Goal: Task Accomplishment & Management: Complete application form

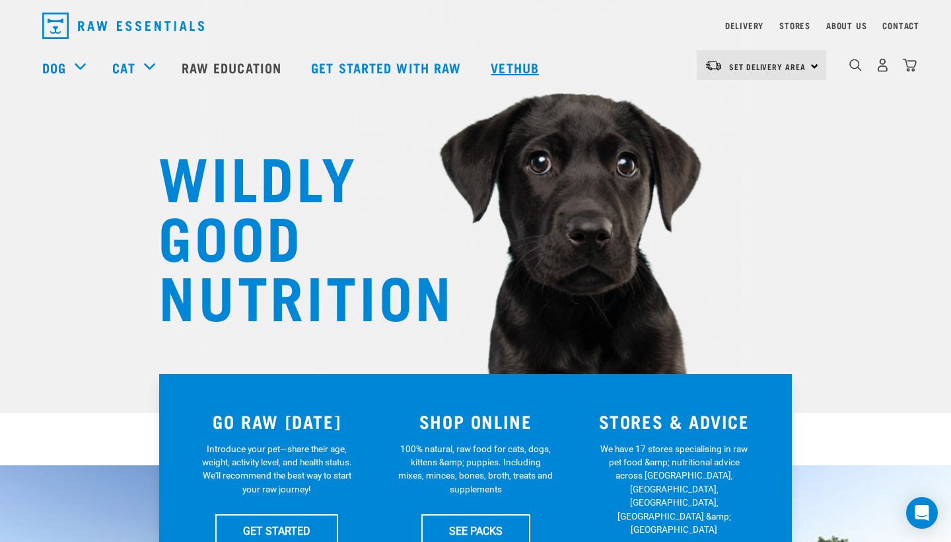
scroll to position [37, 0]
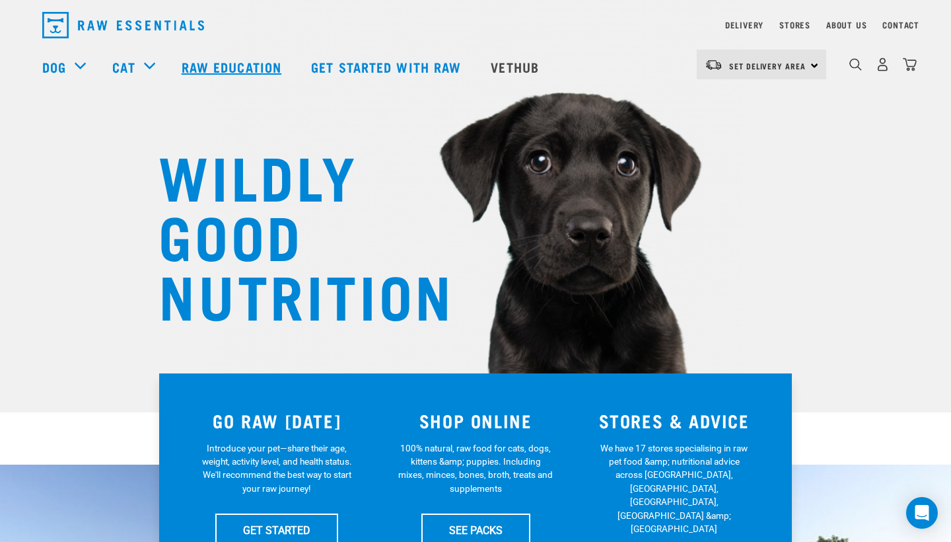
click at [256, 67] on link "Raw Education" at bounding box center [232, 66] width 129 height 53
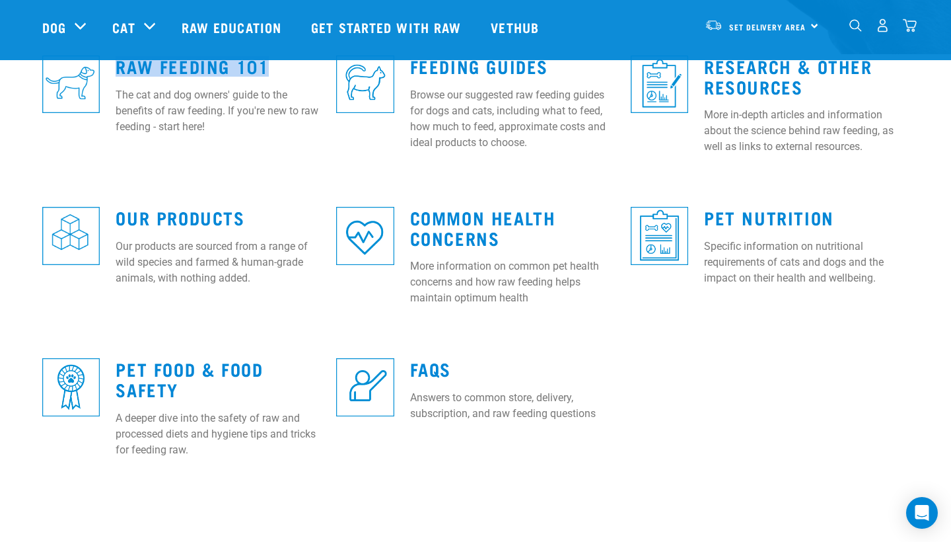
scroll to position [396, 0]
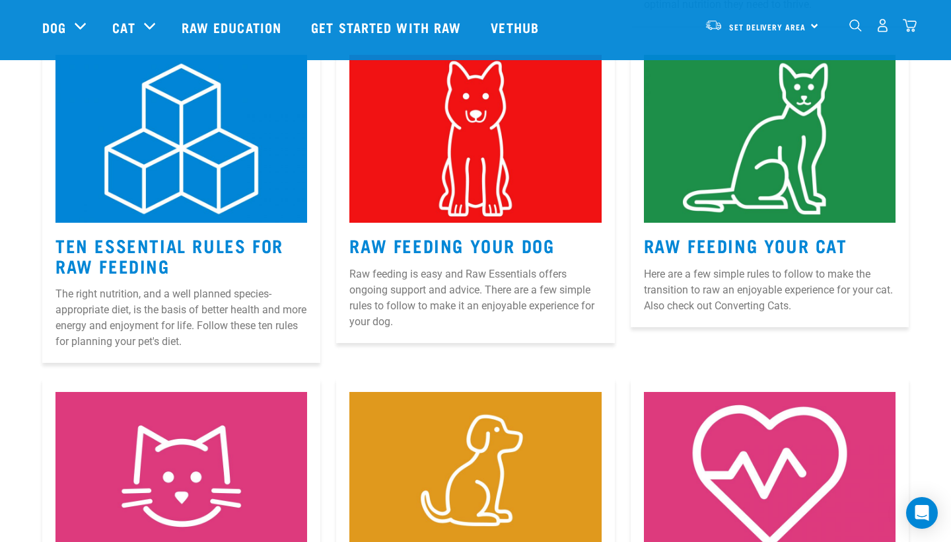
scroll to position [619, 0]
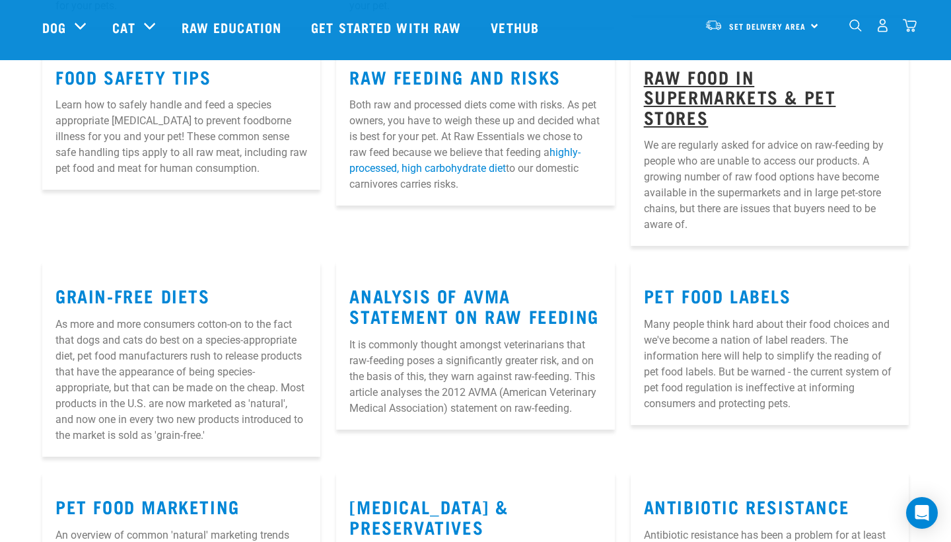
scroll to position [396, 0]
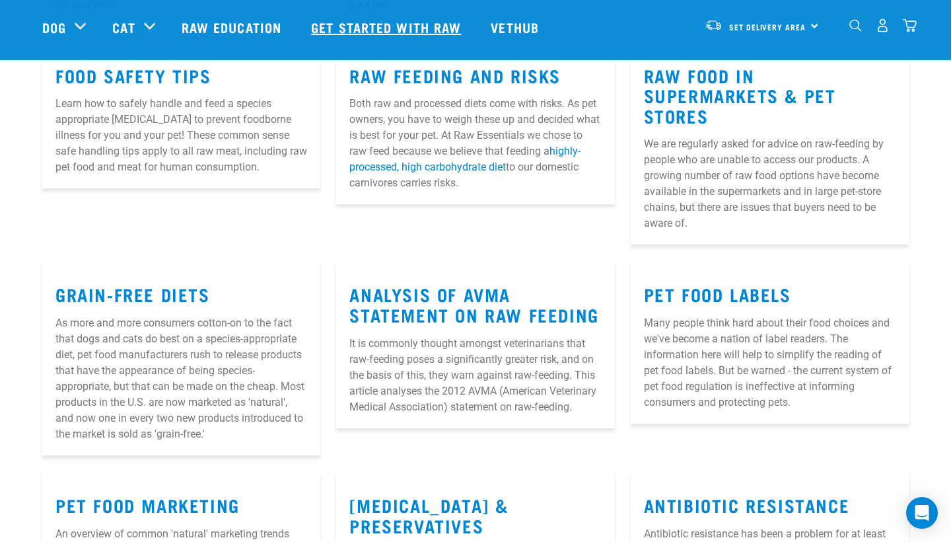
click at [408, 19] on link "Get started with Raw" at bounding box center [388, 27] width 180 height 53
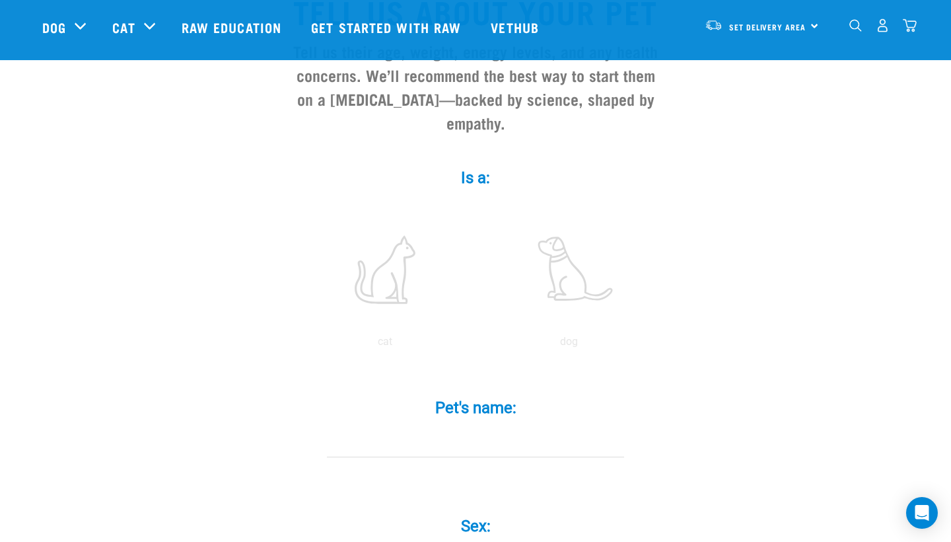
scroll to position [145, 0]
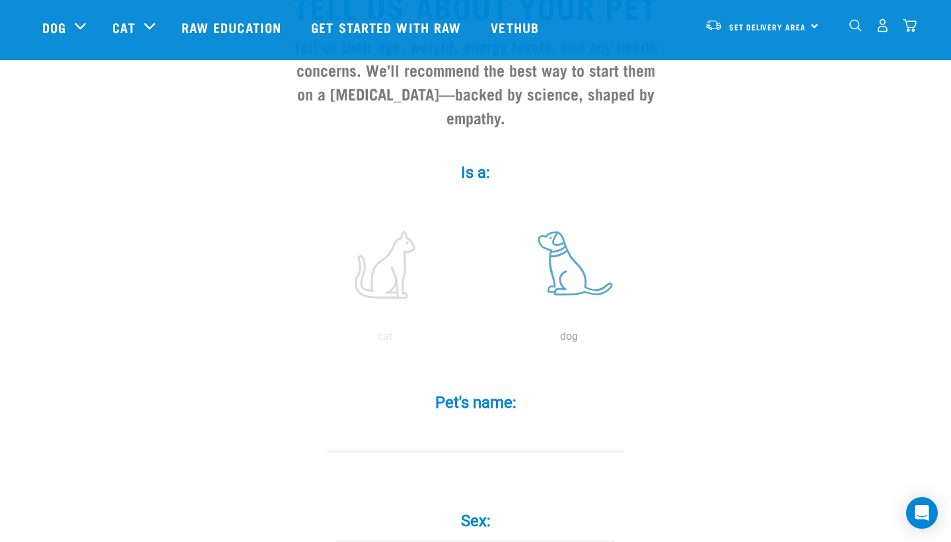
click at [559, 286] on label at bounding box center [568, 264] width 178 height 112
click at [477, 339] on input "radio" at bounding box center [477, 339] width 0 height 0
click at [535, 470] on div "Pet's name: *" at bounding box center [475, 422] width 396 height 97
click at [538, 432] on div "Pet's name: *" at bounding box center [475, 412] width 396 height 77
type input "Joe"
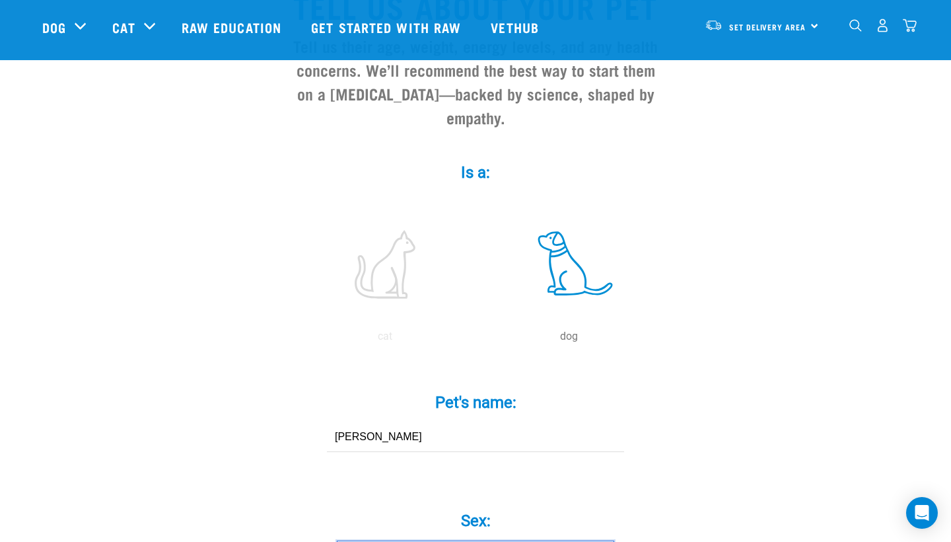
scroll to position [442, 0]
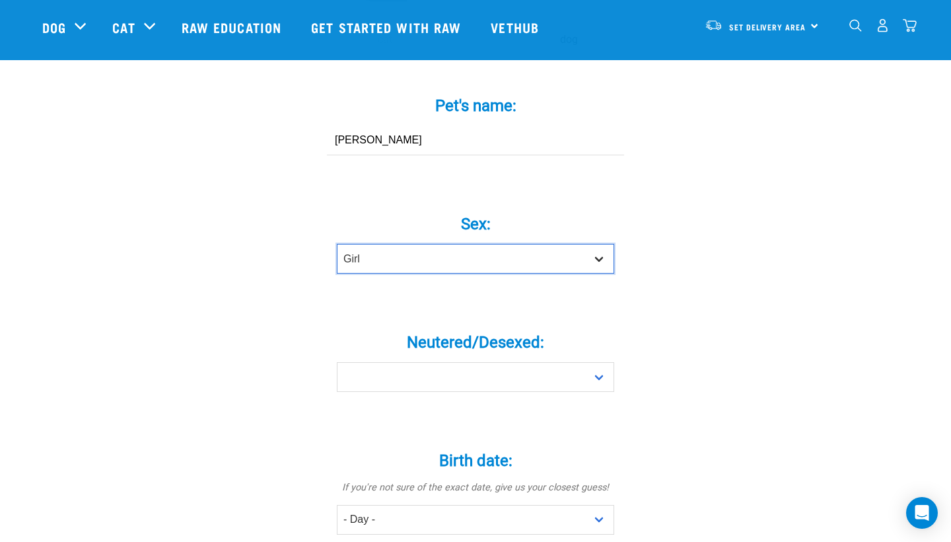
select select "boy"
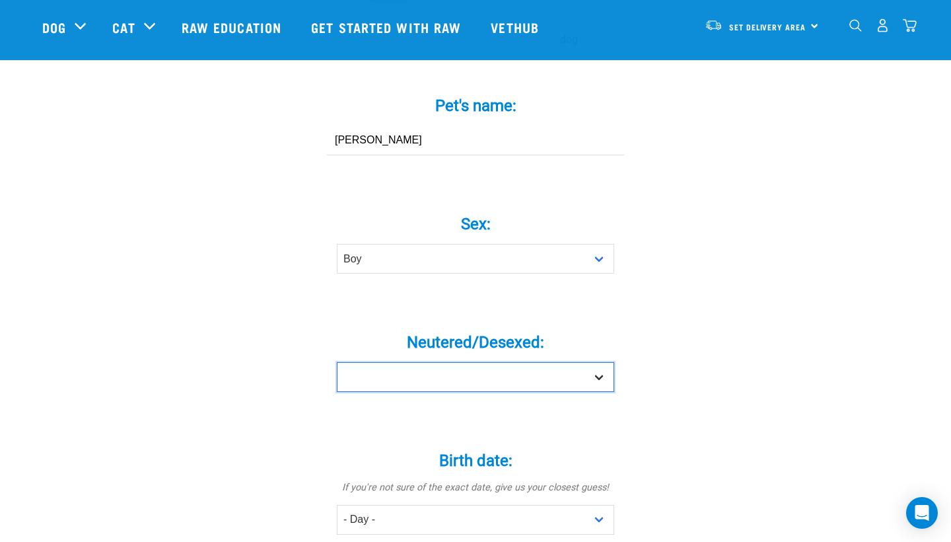
select select "yes"
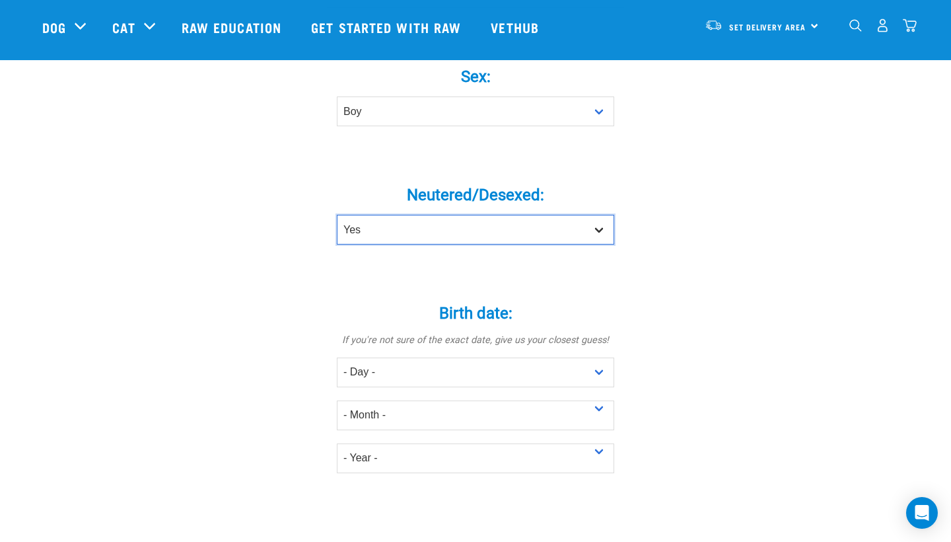
scroll to position [597, 0]
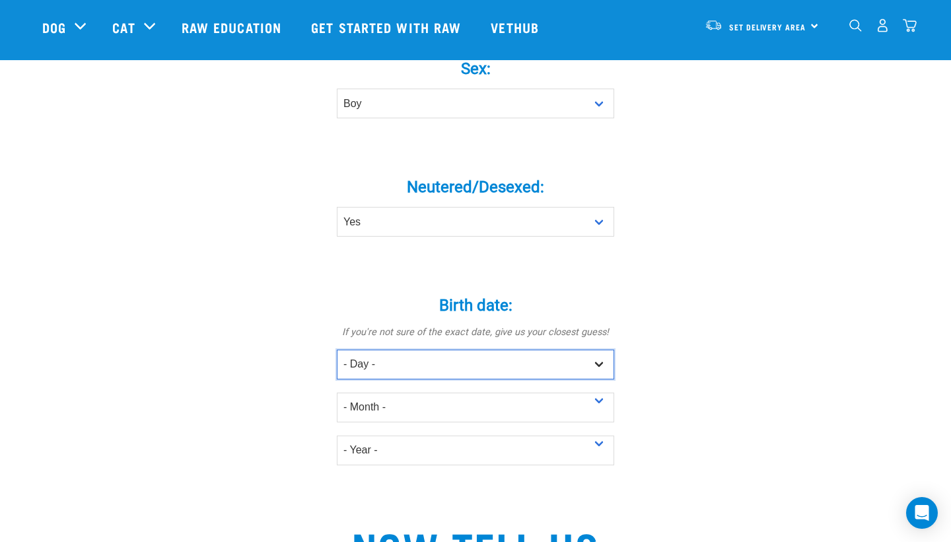
select select "1"
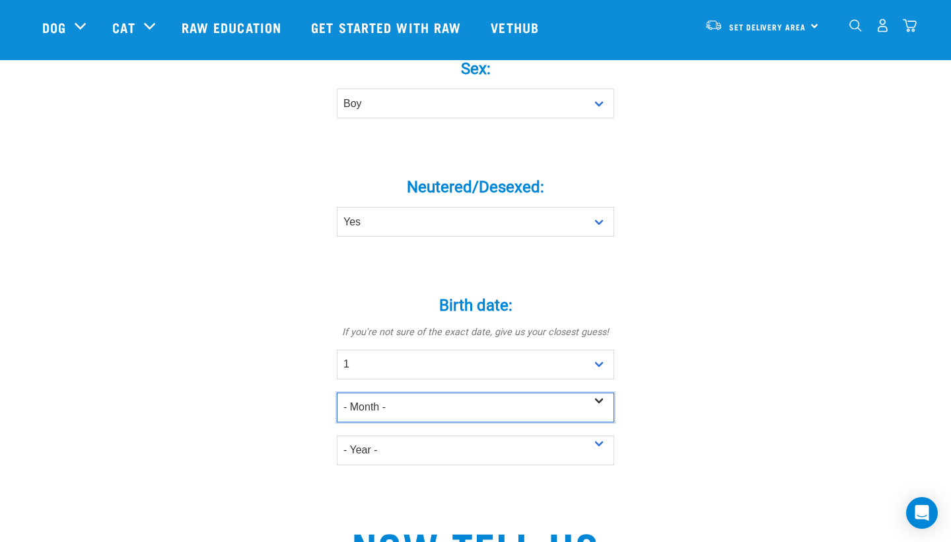
select select "December"
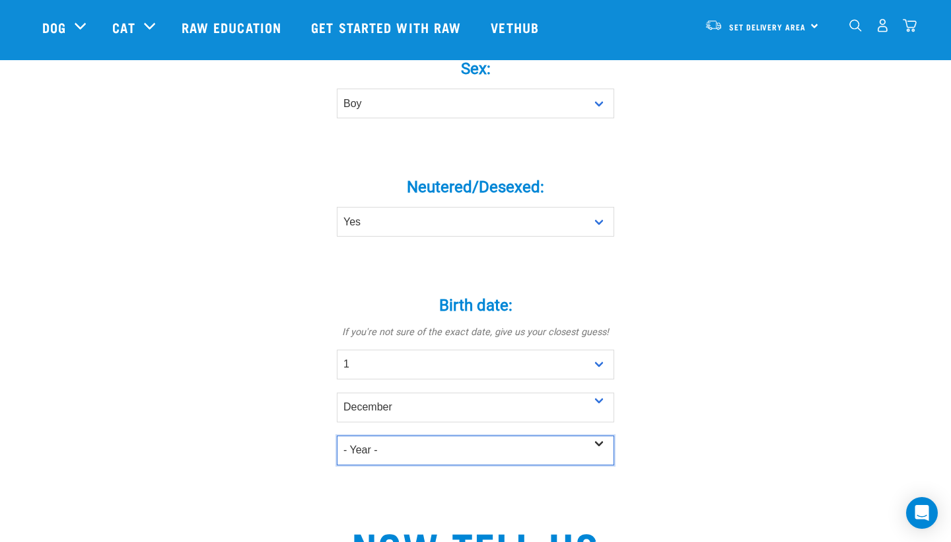
select select "2020"
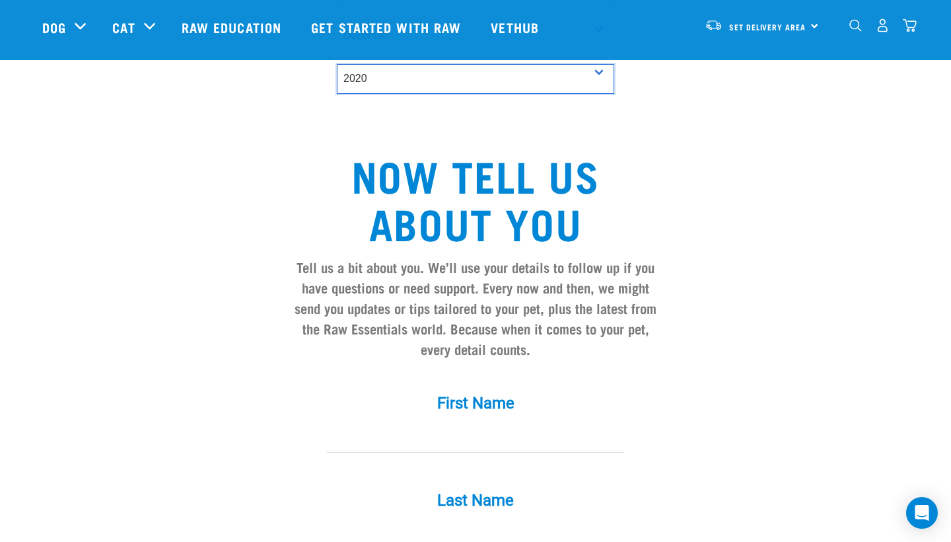
scroll to position [973, 0]
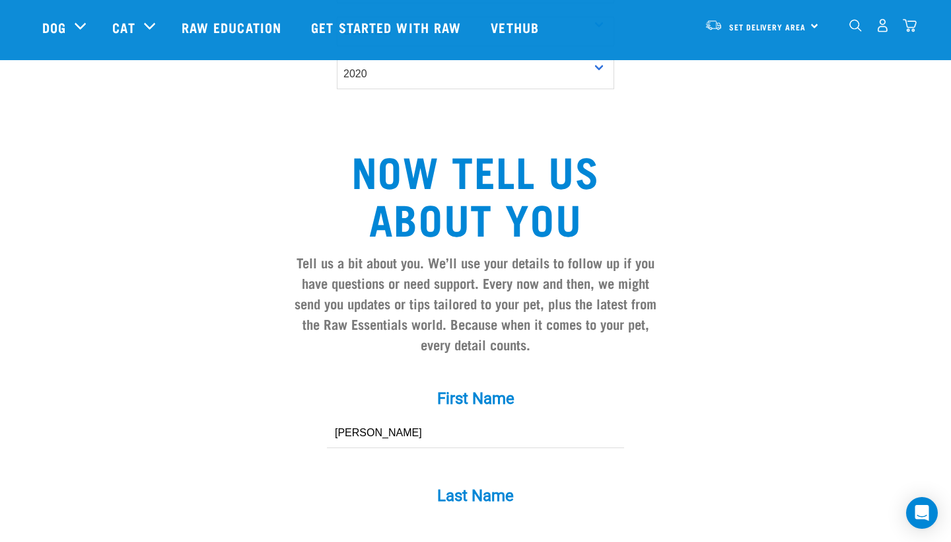
type input "Bethany"
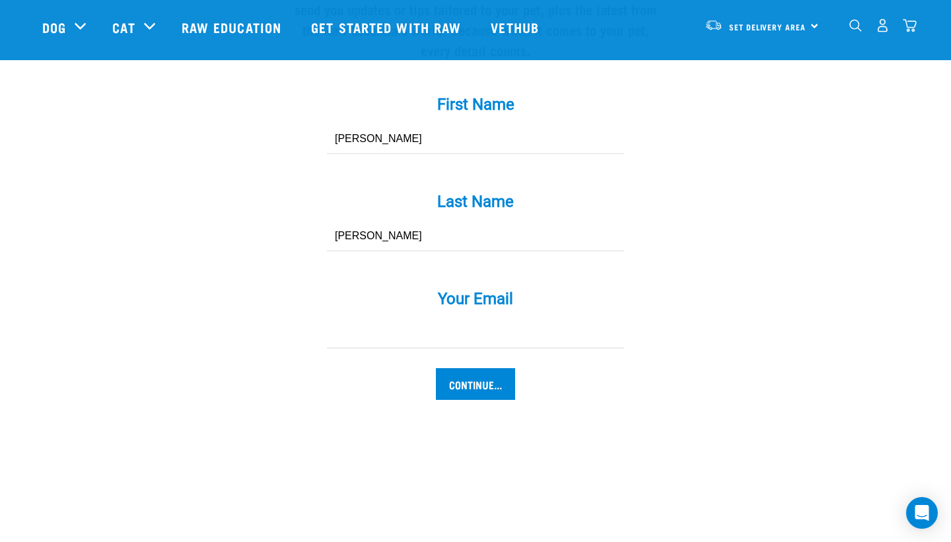
scroll to position [1285, 0]
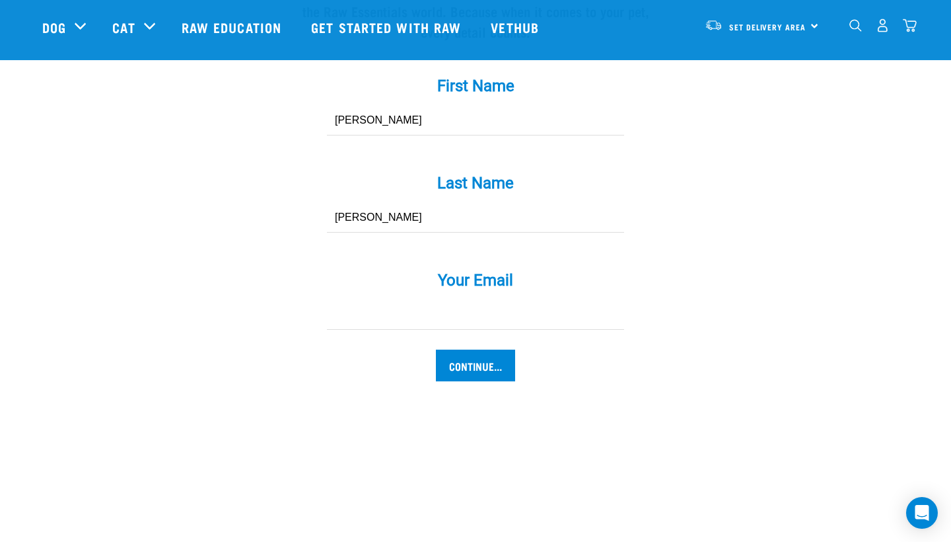
type input "Rabbitt-Wilkinson"
type input "b.rabbittwilkinson@gmail.com"
click at [452, 381] on input "Continue..." at bounding box center [475, 365] width 79 height 32
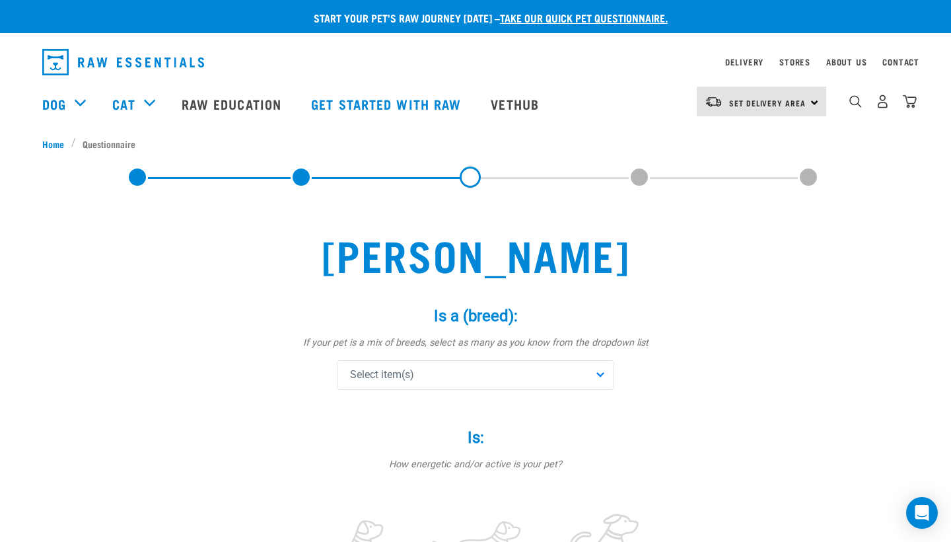
click at [453, 382] on div "Select item(s)" at bounding box center [475, 375] width 277 height 30
click at [448, 398] on input "text" at bounding box center [475, 411] width 271 height 30
type input "Australian"
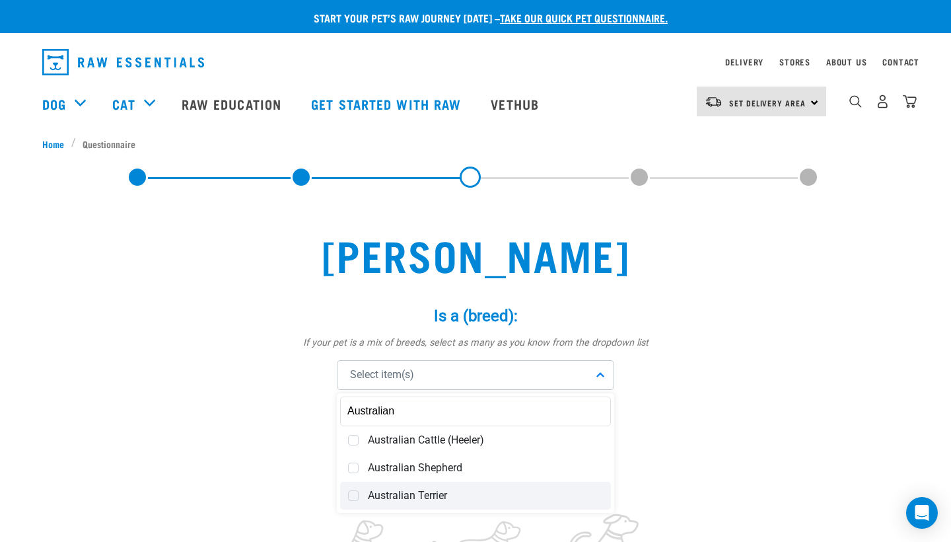
drag, startPoint x: 448, startPoint y: 398, endPoint x: 419, endPoint y: 494, distance: 100.1
click at [419, 494] on span "Australian Terrier" at bounding box center [485, 495] width 235 height 13
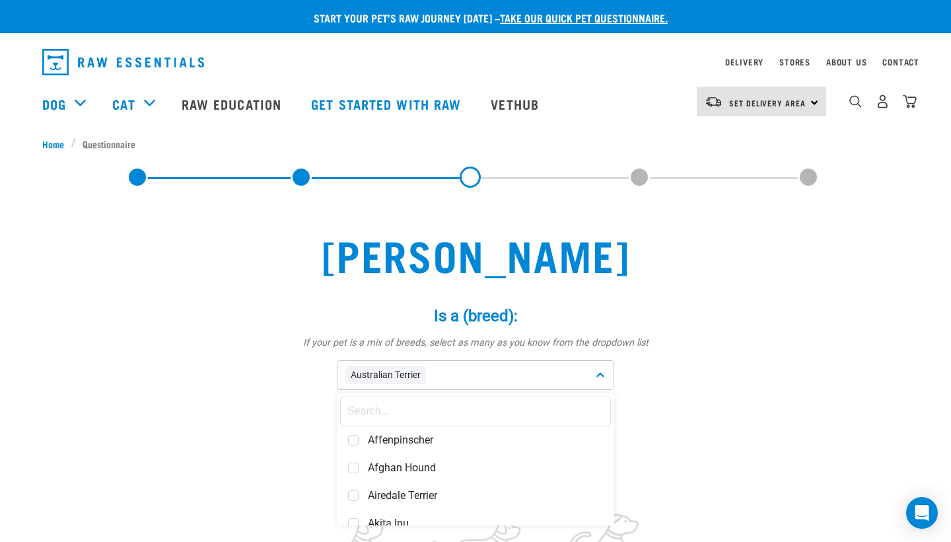
click at [445, 415] on input "text" at bounding box center [475, 411] width 271 height 30
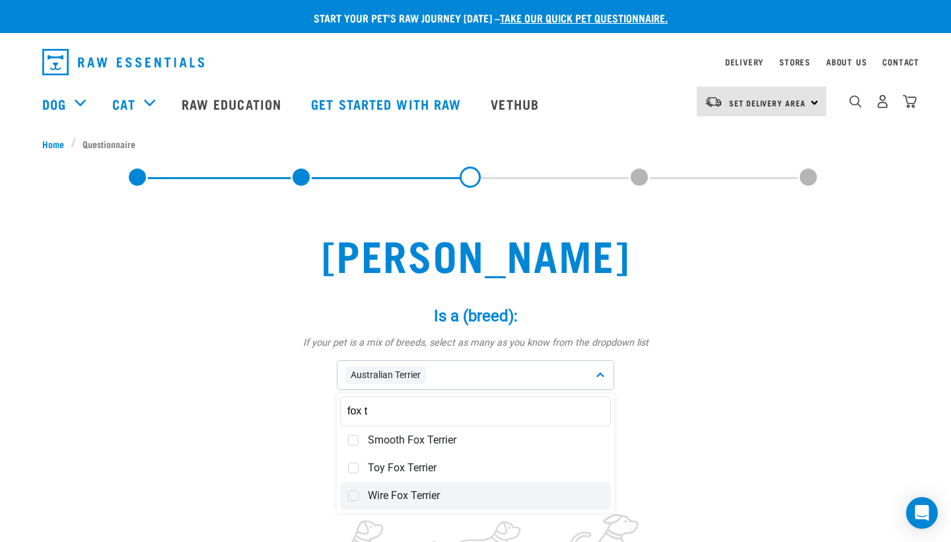
type input "fox t"
click at [434, 489] on span "Wire Fox Terrier" at bounding box center [485, 495] width 235 height 13
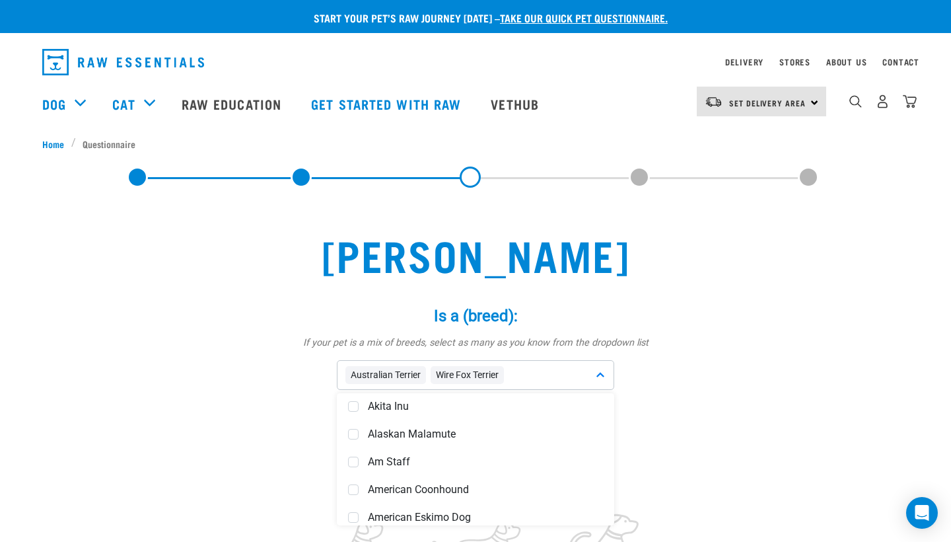
scroll to position [120, 0]
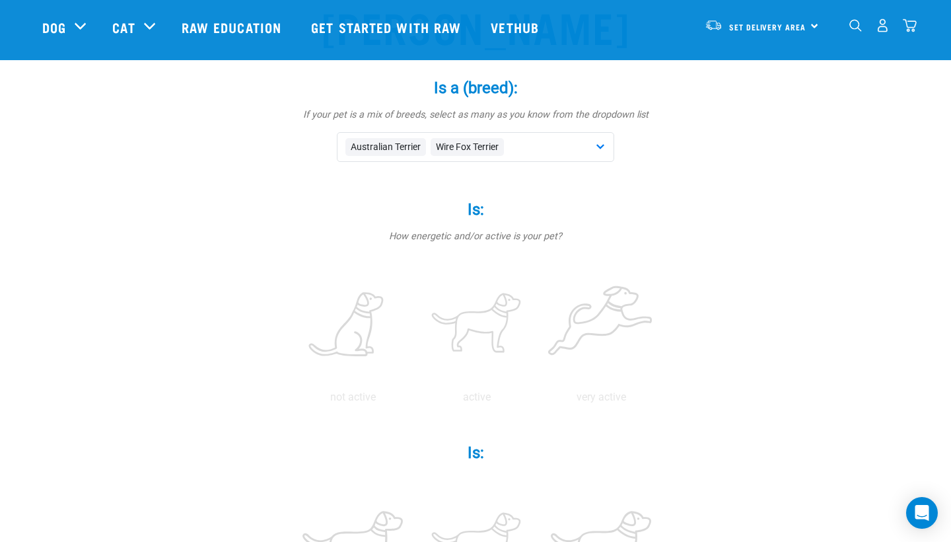
scroll to position [137, 0]
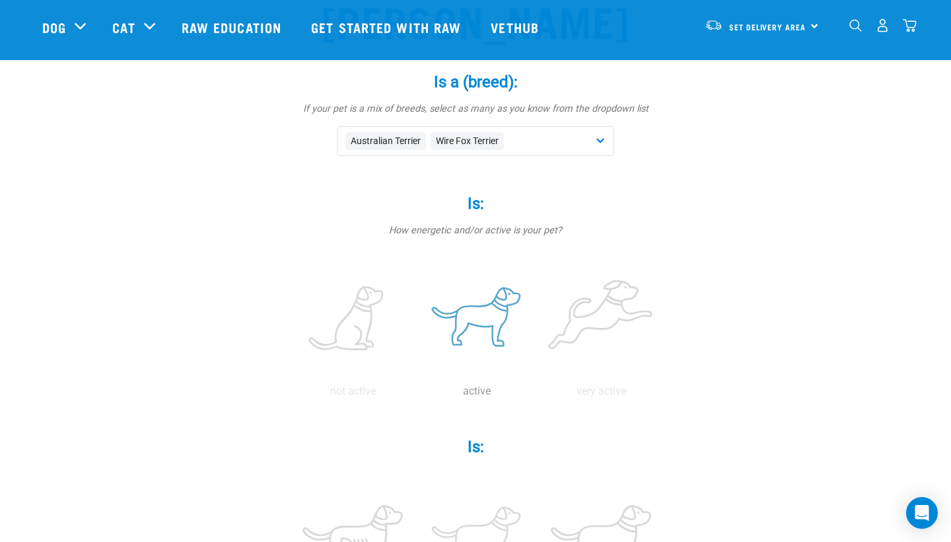
click at [497, 308] on label at bounding box center [476, 319] width 119 height 112
click at [415, 394] on input "radio" at bounding box center [415, 394] width 0 height 0
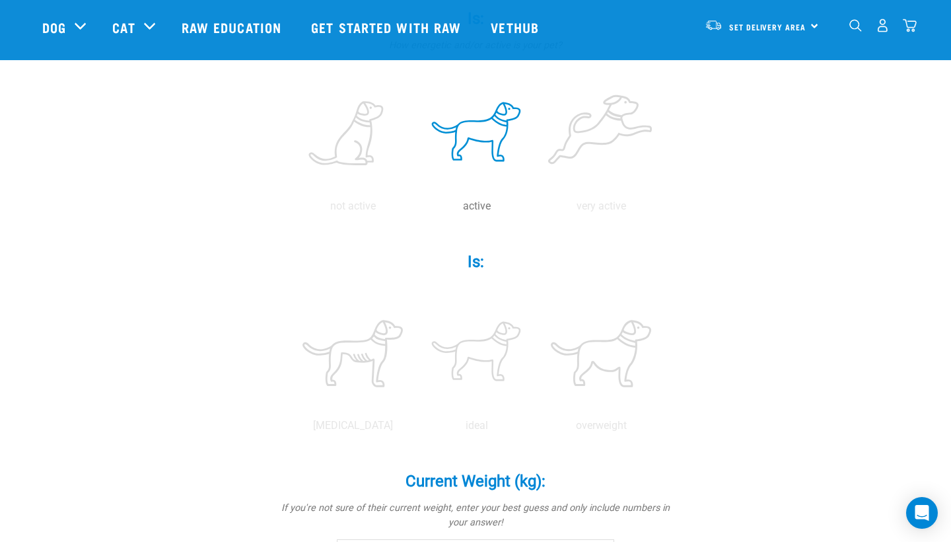
scroll to position [324, 0]
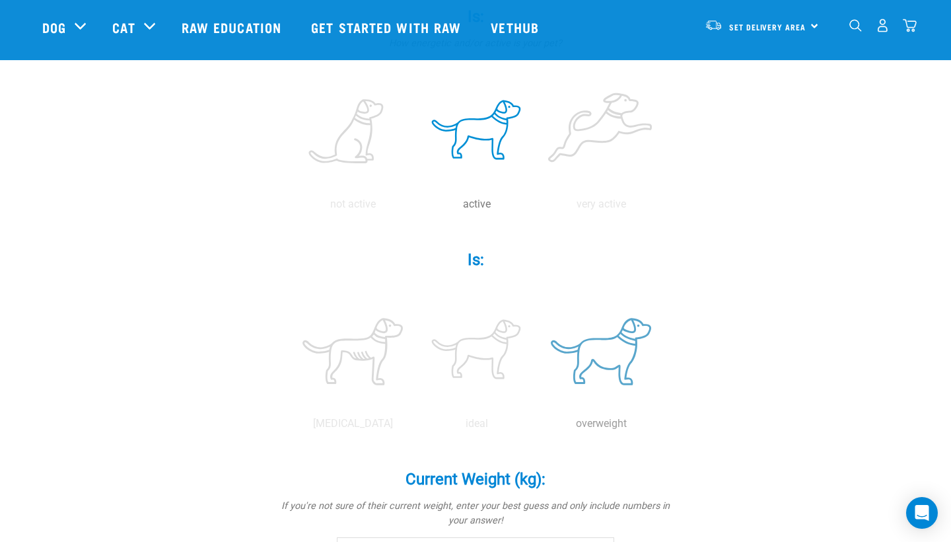
click at [584, 334] on label at bounding box center [601, 351] width 119 height 112
click at [539, 427] on input "radio" at bounding box center [539, 427] width 0 height 0
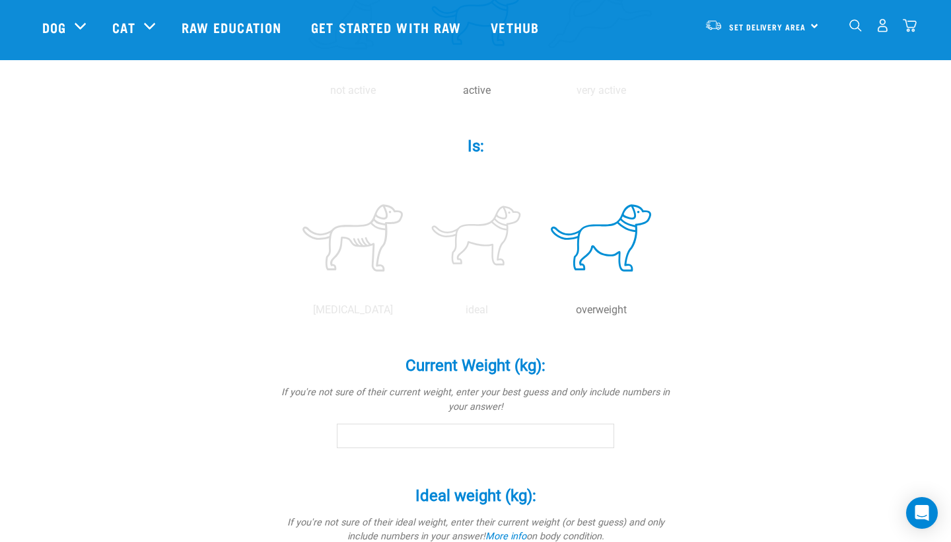
scroll to position [456, 0]
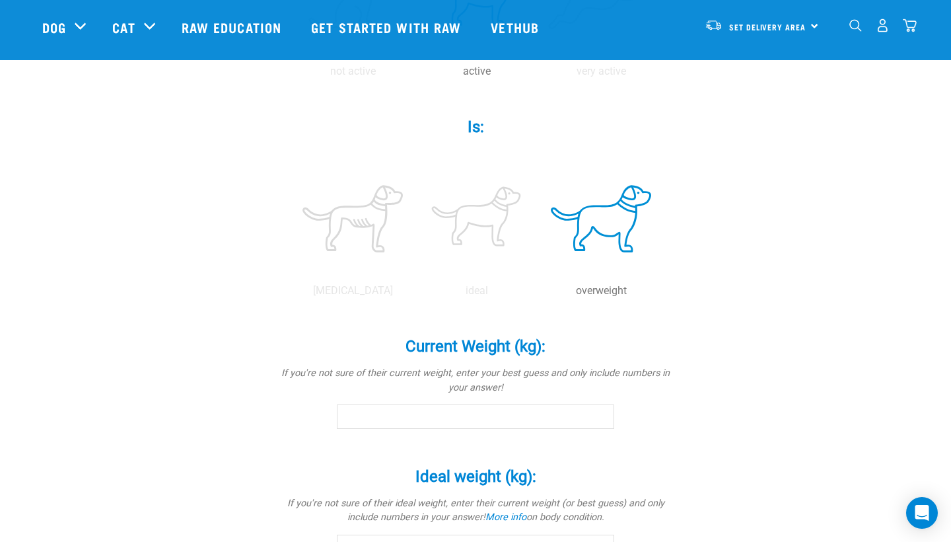
click at [505, 412] on input "Current Weight (kg): *" at bounding box center [475, 416] width 277 height 24
type input "13"
type input "13.1"
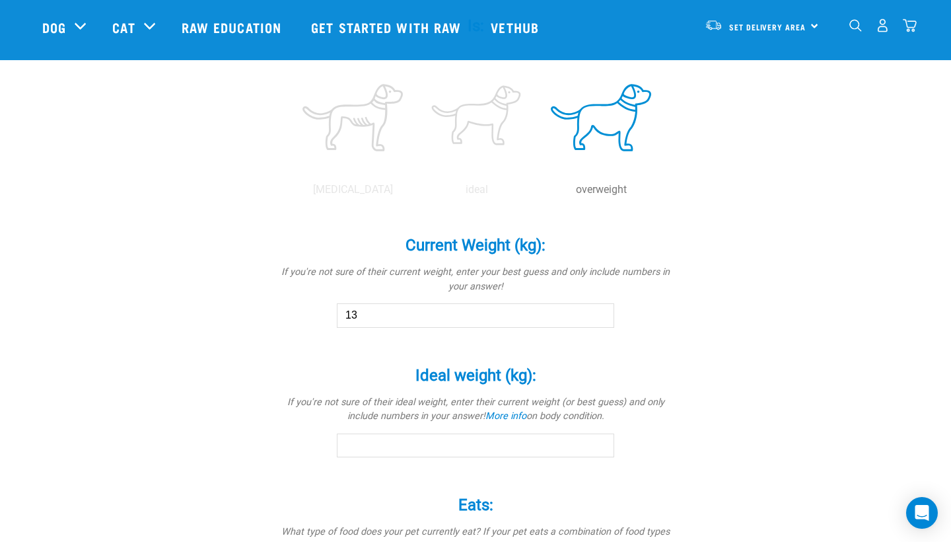
scroll to position [575, 0]
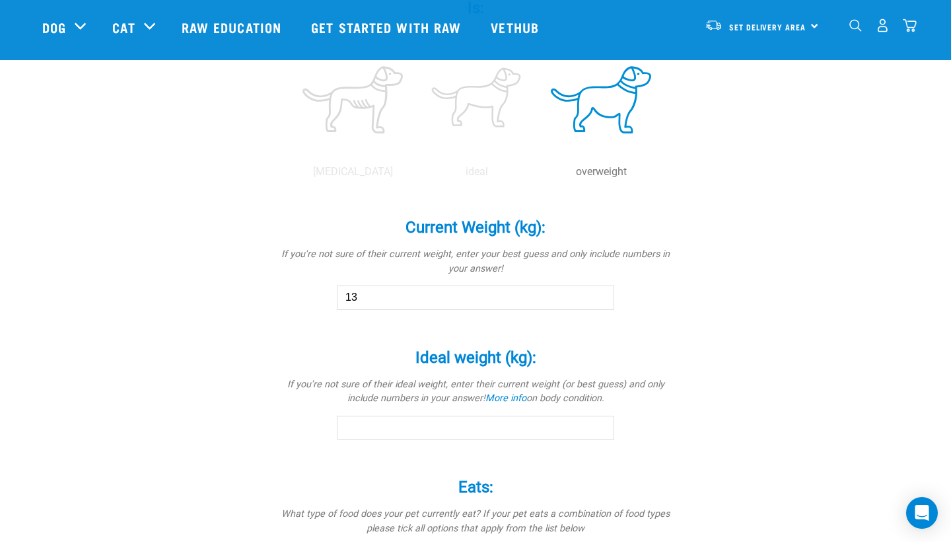
type input "13"
click at [491, 423] on input "Ideal weight (kg): *" at bounding box center [475, 427] width 277 height 24
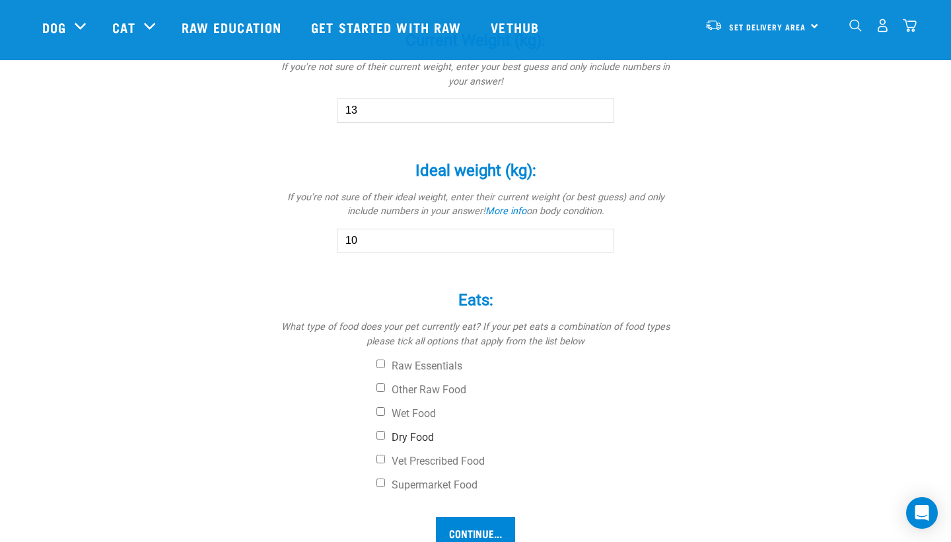
scroll to position [770, 0]
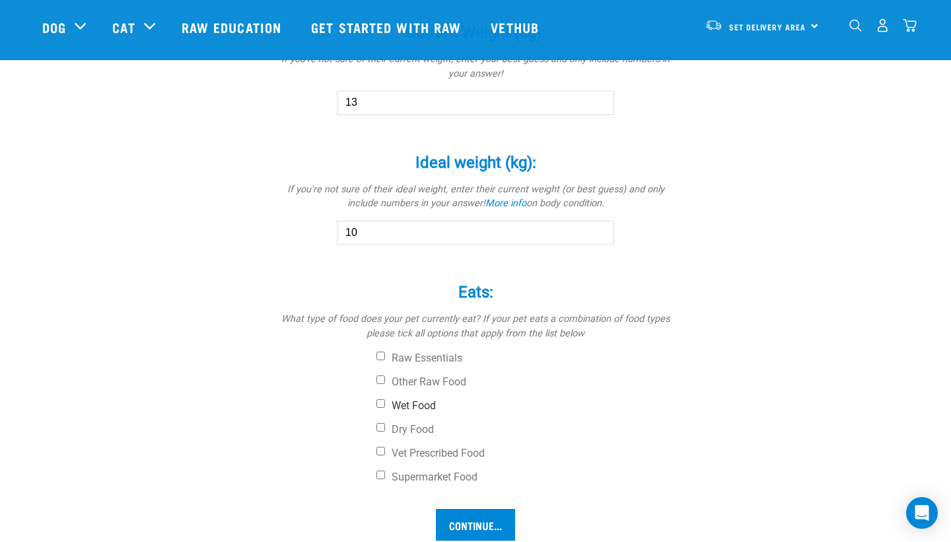
type input "10"
click at [428, 399] on label "Wet Food" at bounding box center [524, 405] width 297 height 13
click at [385, 399] on input "Wet Food" at bounding box center [380, 403] width 9 height 9
checkbox input "true"
click at [427, 426] on label "Dry Food" at bounding box center [524, 429] width 297 height 13
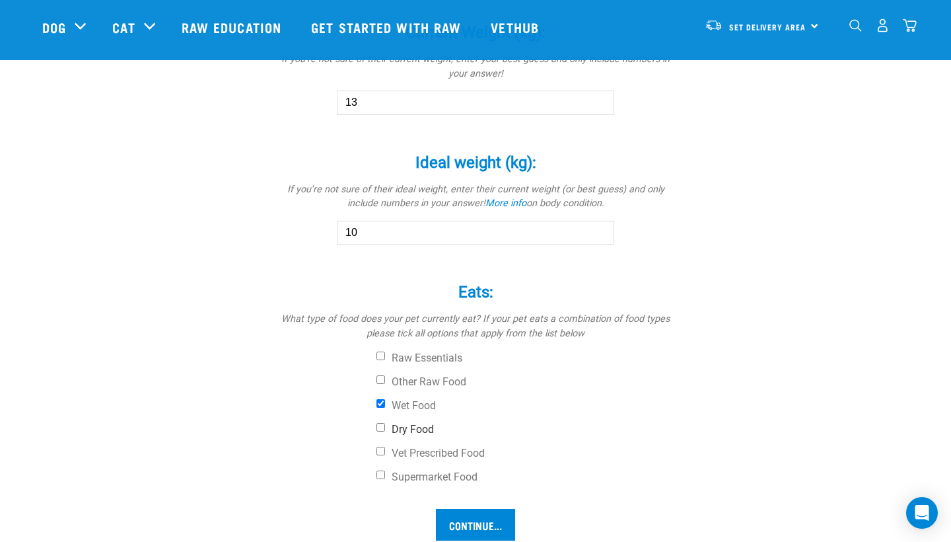
click at [385, 426] on input "Dry Food" at bounding box center [380, 427] width 9 height 9
checkbox input "true"
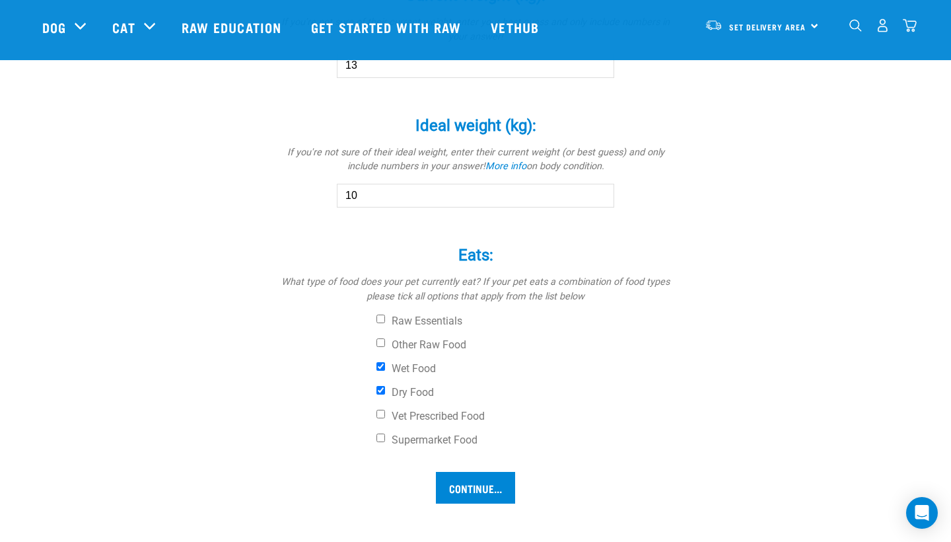
scroll to position [872, 0]
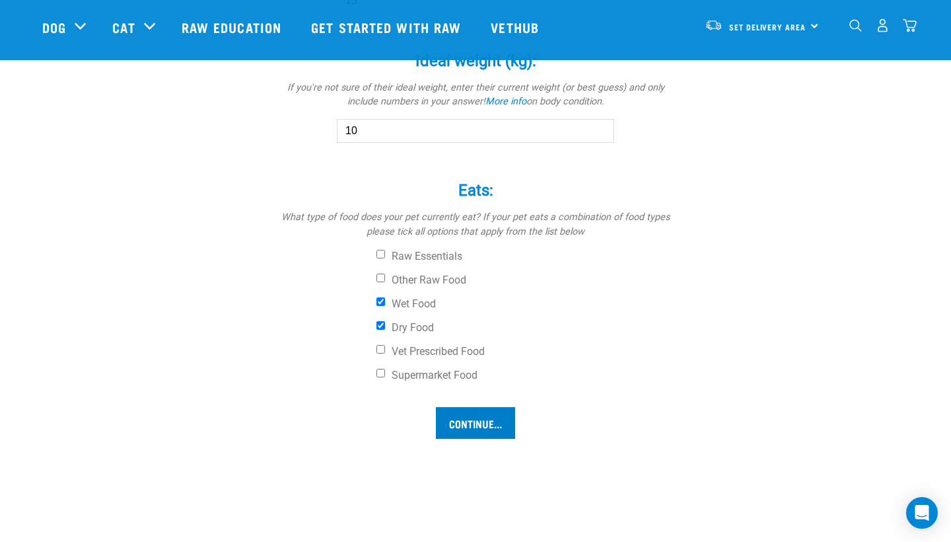
click at [477, 429] on input "Continue..." at bounding box center [475, 423] width 79 height 32
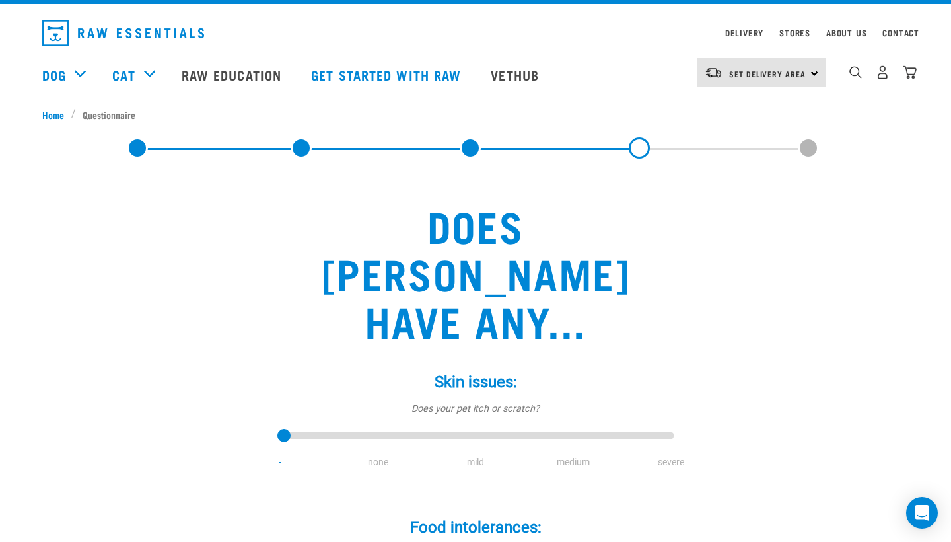
scroll to position [32, 0]
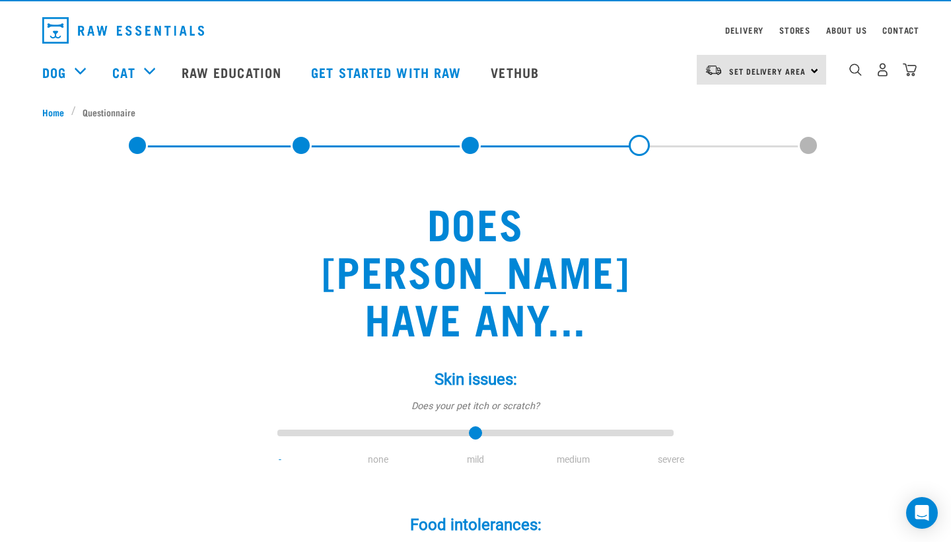
type input "2"
click at [472, 424] on input "range" at bounding box center [475, 433] width 396 height 18
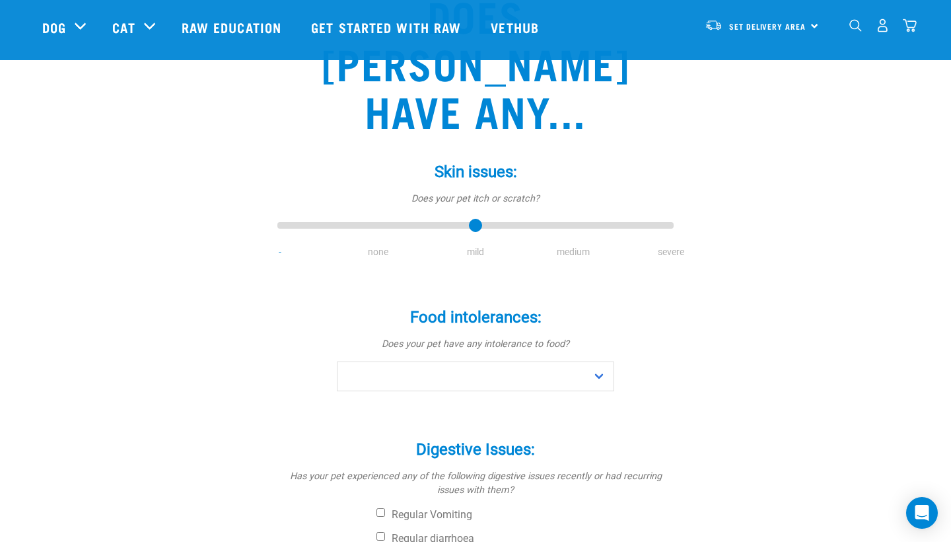
scroll to position [149, 0]
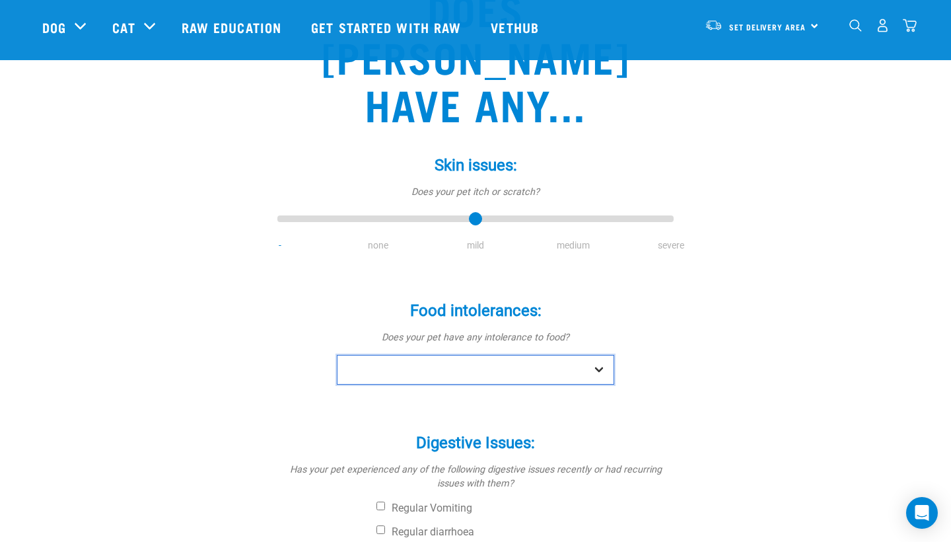
select select "no"
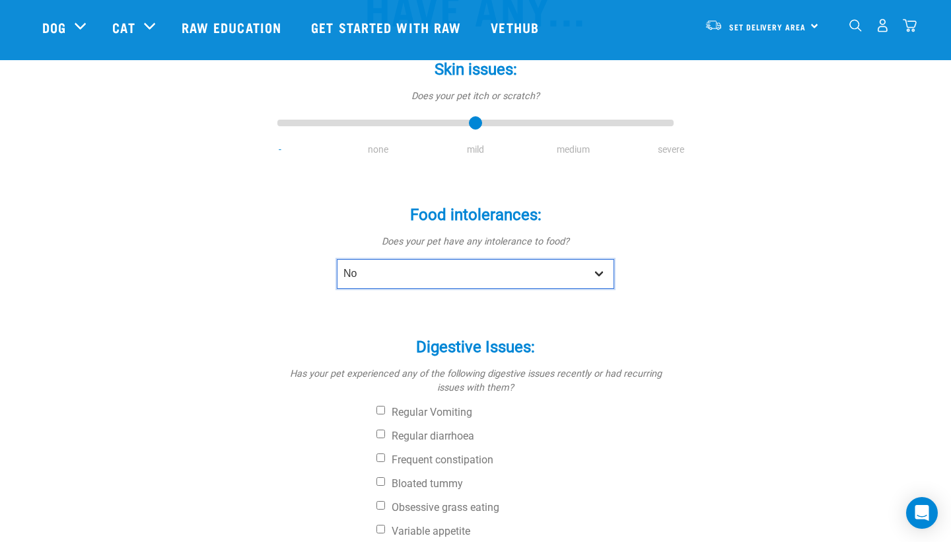
scroll to position [251, 0]
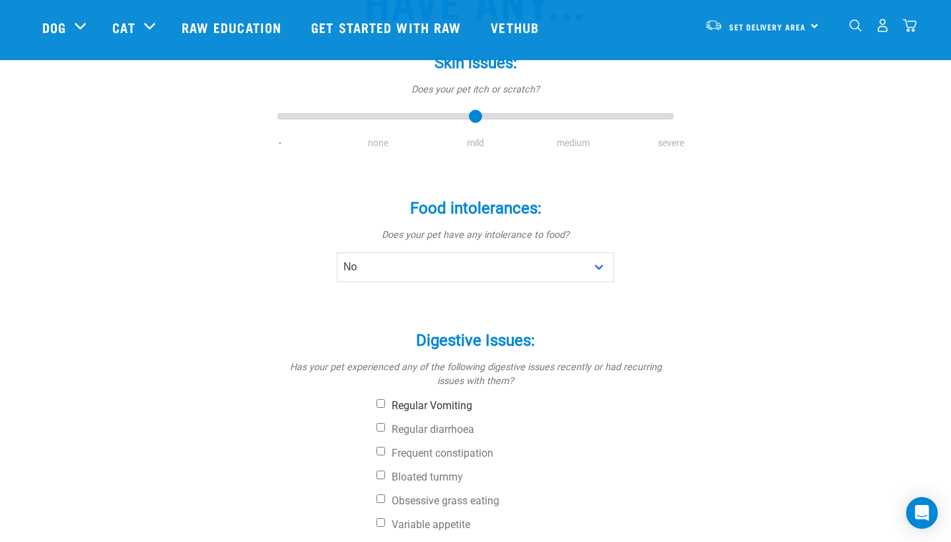
click at [447, 399] on label "Regular Vomiting" at bounding box center [524, 405] width 297 height 13
click at [385, 399] on input "Regular Vomiting" at bounding box center [380, 403] width 9 height 9
checkbox input "true"
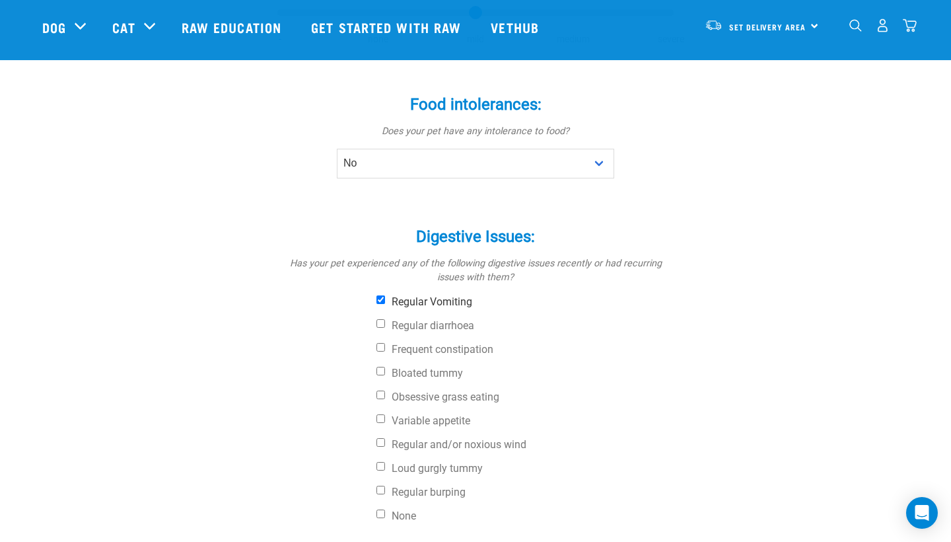
scroll to position [368, 0]
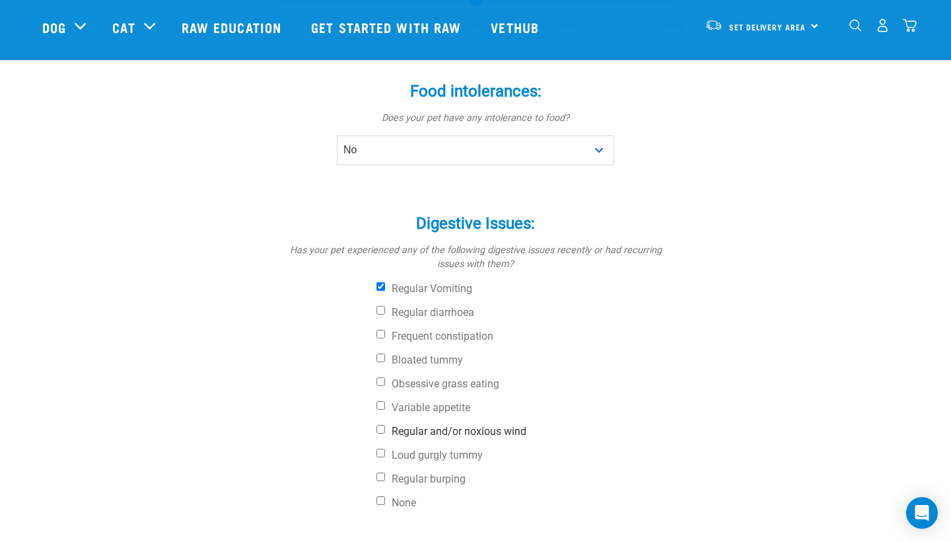
click at [447, 425] on label "Regular and/or noxious wind" at bounding box center [524, 431] width 297 height 13
click at [385, 425] on input "Regular and/or noxious wind" at bounding box center [380, 429] width 9 height 9
checkbox input "true"
click at [426, 353] on label "Bloated tummy" at bounding box center [524, 359] width 297 height 13
click at [385, 353] on input "Bloated tummy" at bounding box center [380, 357] width 9 height 9
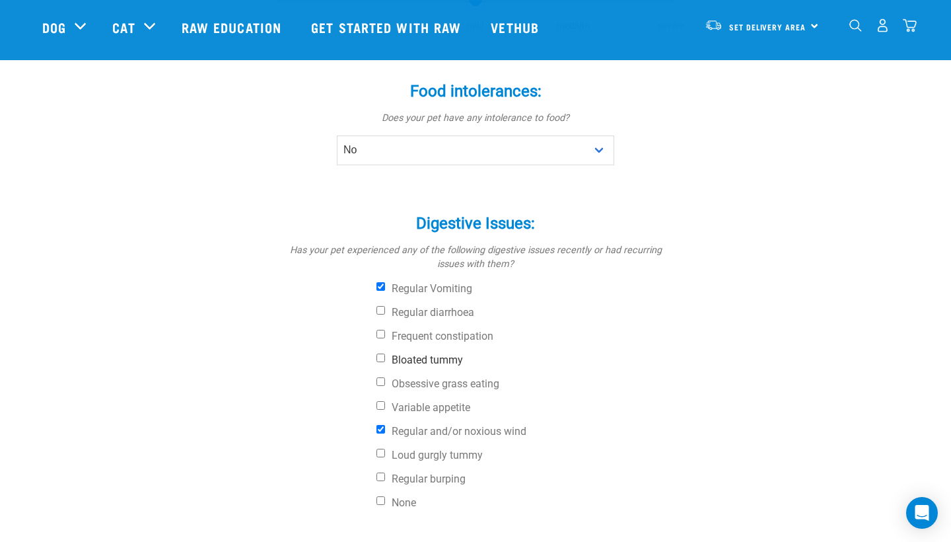
checkbox input "true"
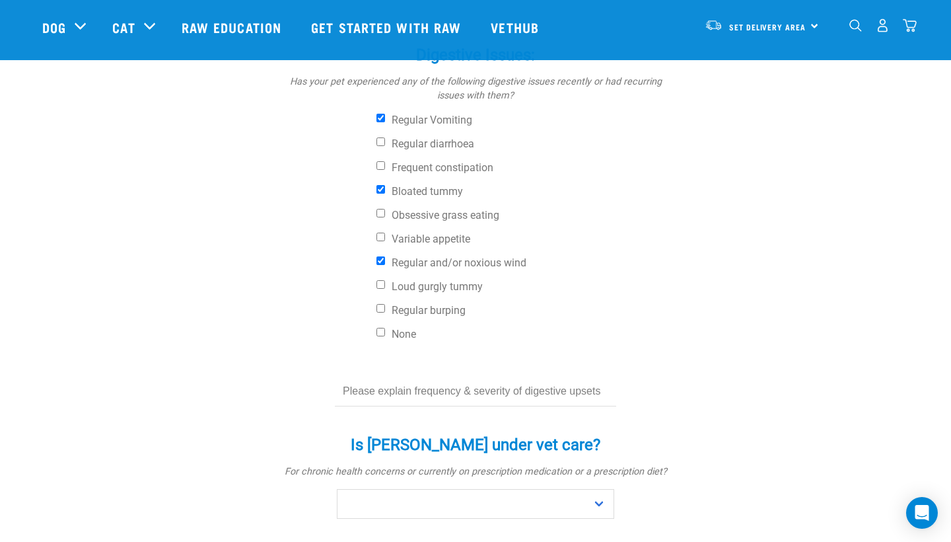
scroll to position [565, 0]
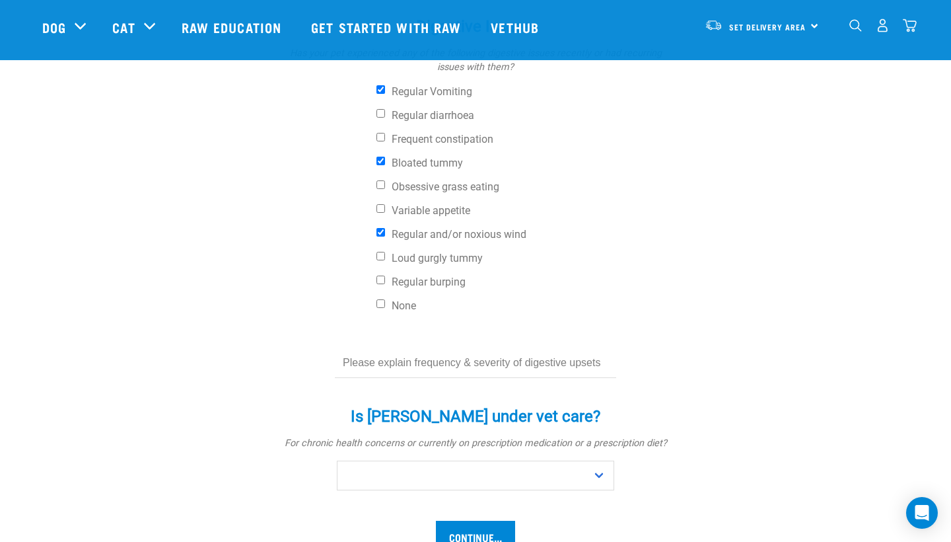
click at [426, 348] on input "text" at bounding box center [475, 363] width 281 height 30
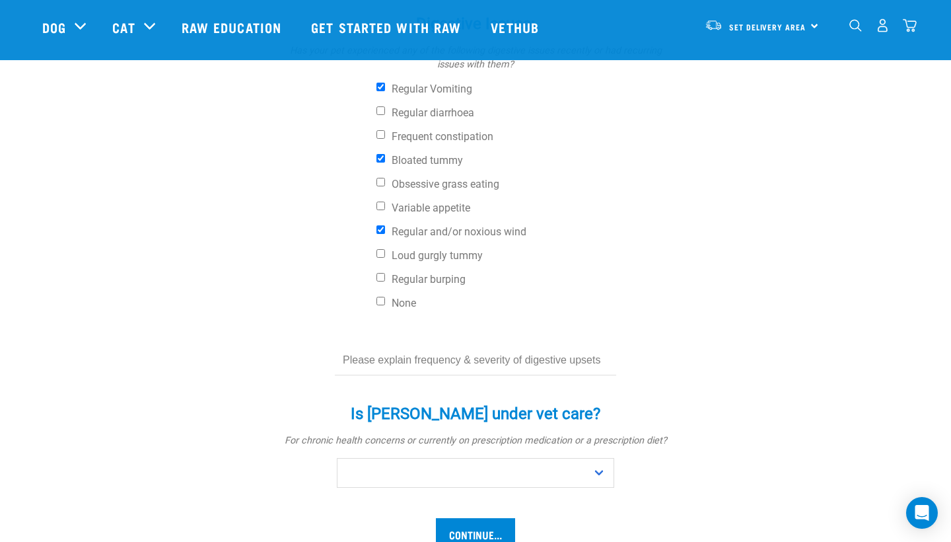
scroll to position [574, 0]
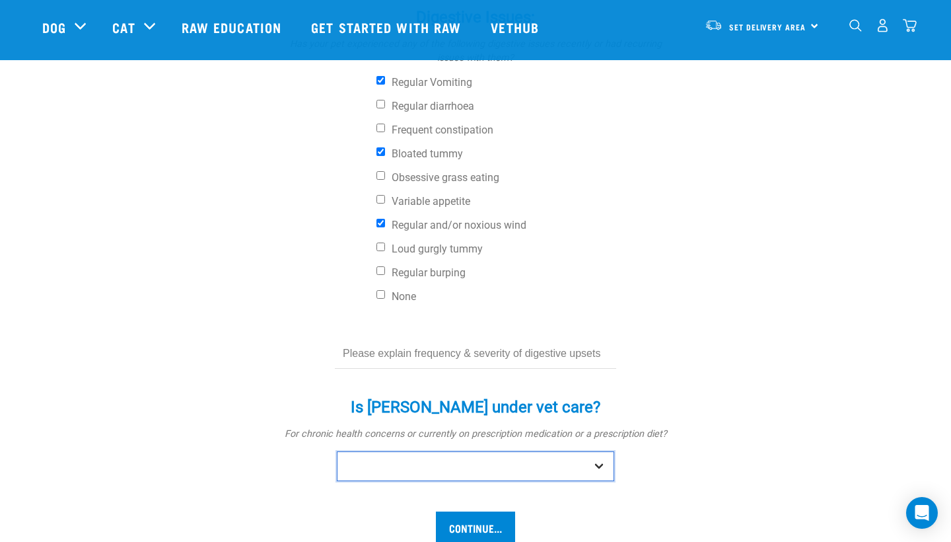
select select "no"
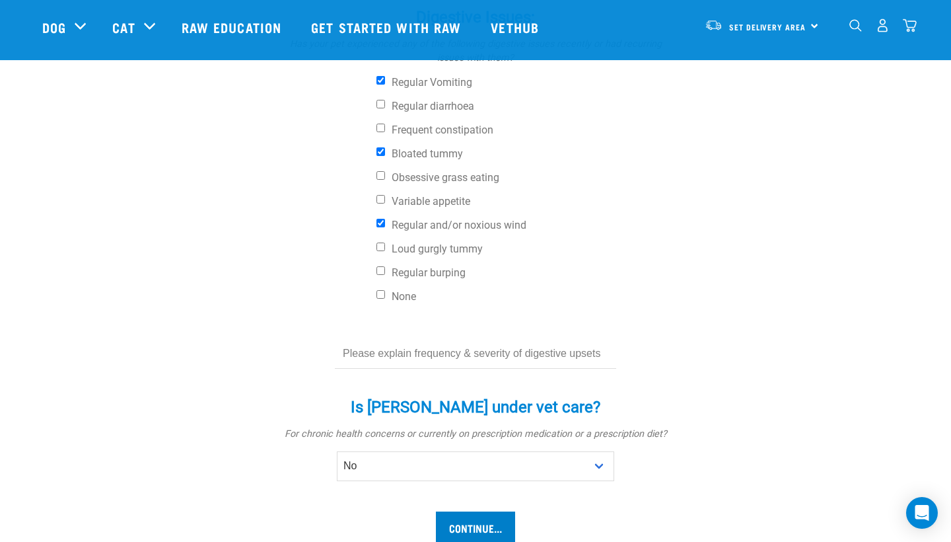
click at [484, 511] on input "Continue..." at bounding box center [475, 527] width 79 height 32
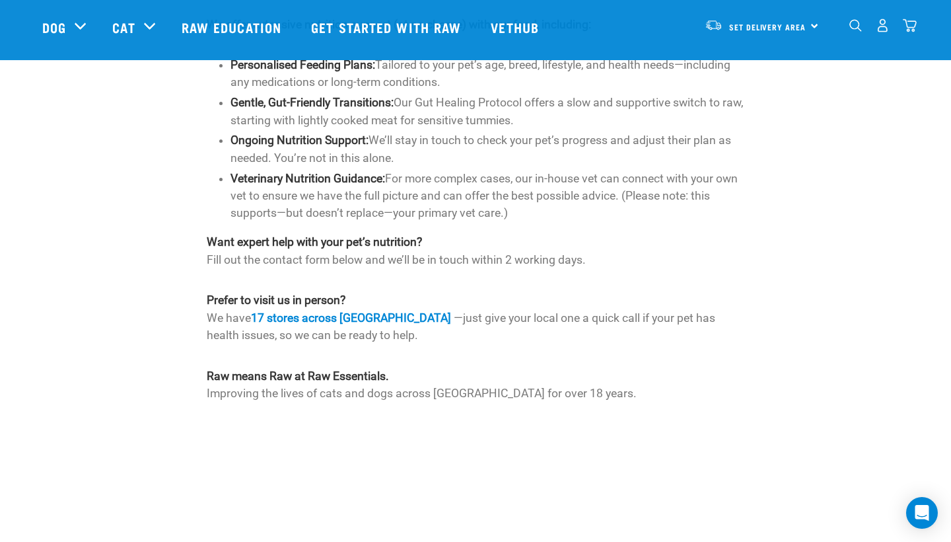
scroll to position [840, 0]
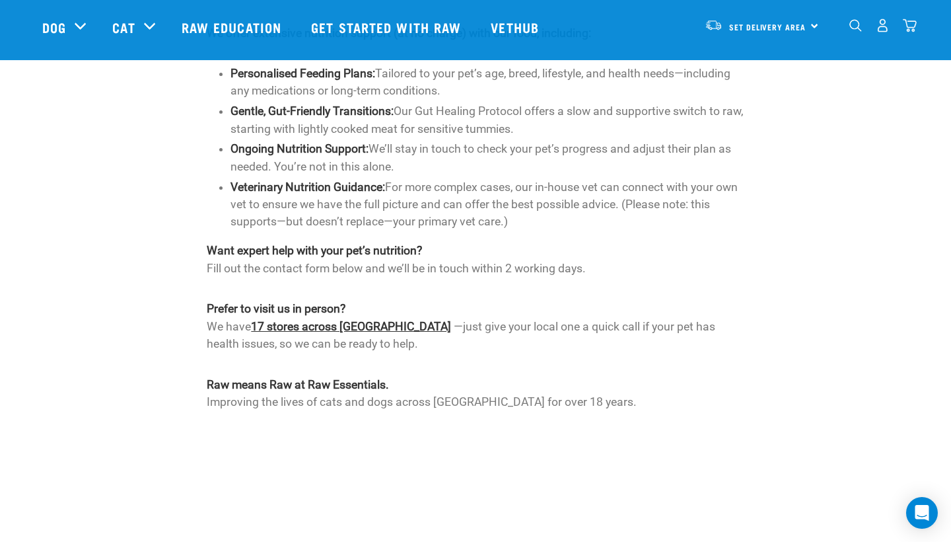
click at [410, 320] on link "17 stores across [GEOGRAPHIC_DATA]" at bounding box center [351, 326] width 200 height 13
